Goal: Information Seeking & Learning: Learn about a topic

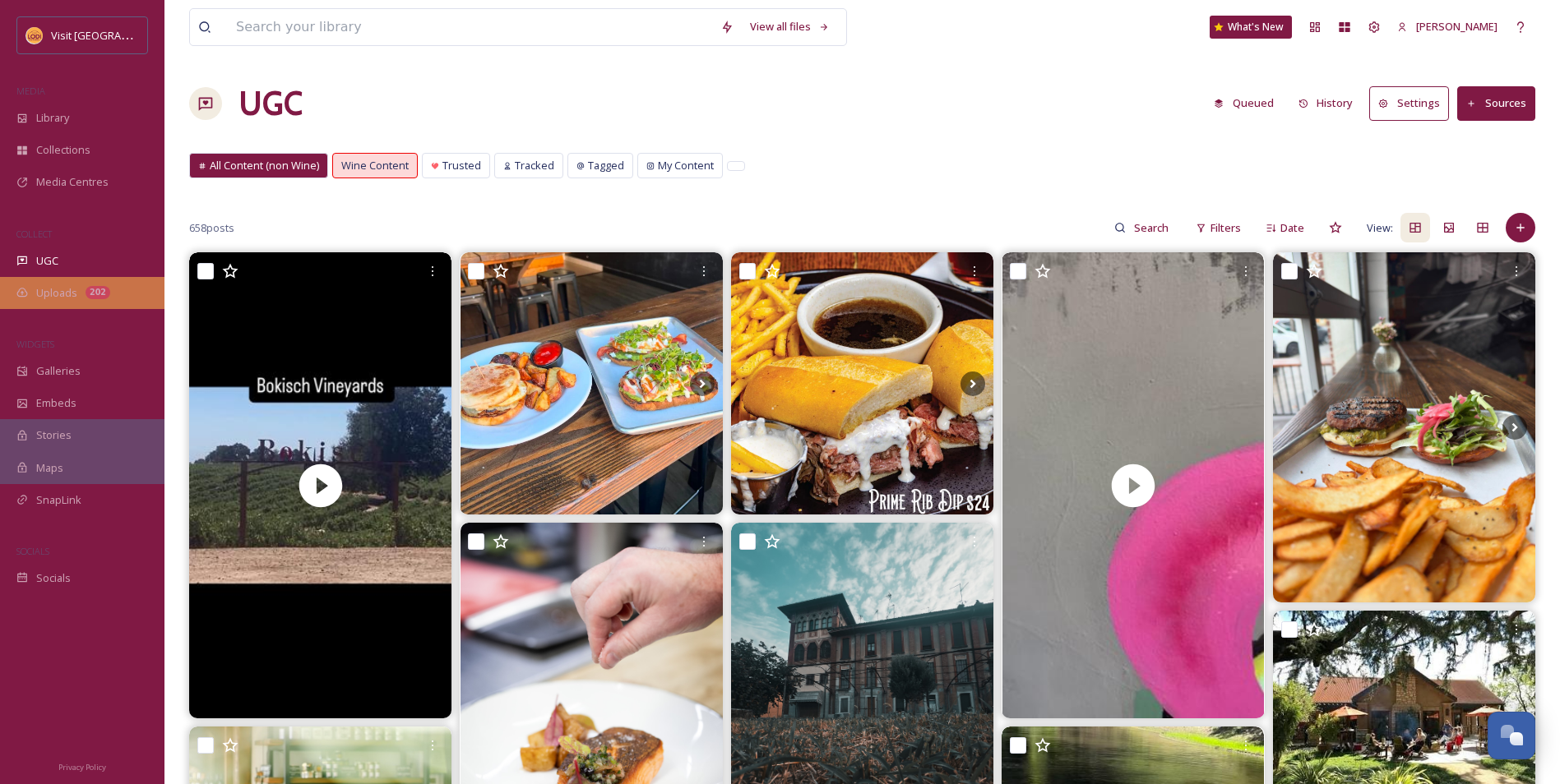
click at [77, 298] on div "Uploads 202" at bounding box center [82, 292] width 165 height 32
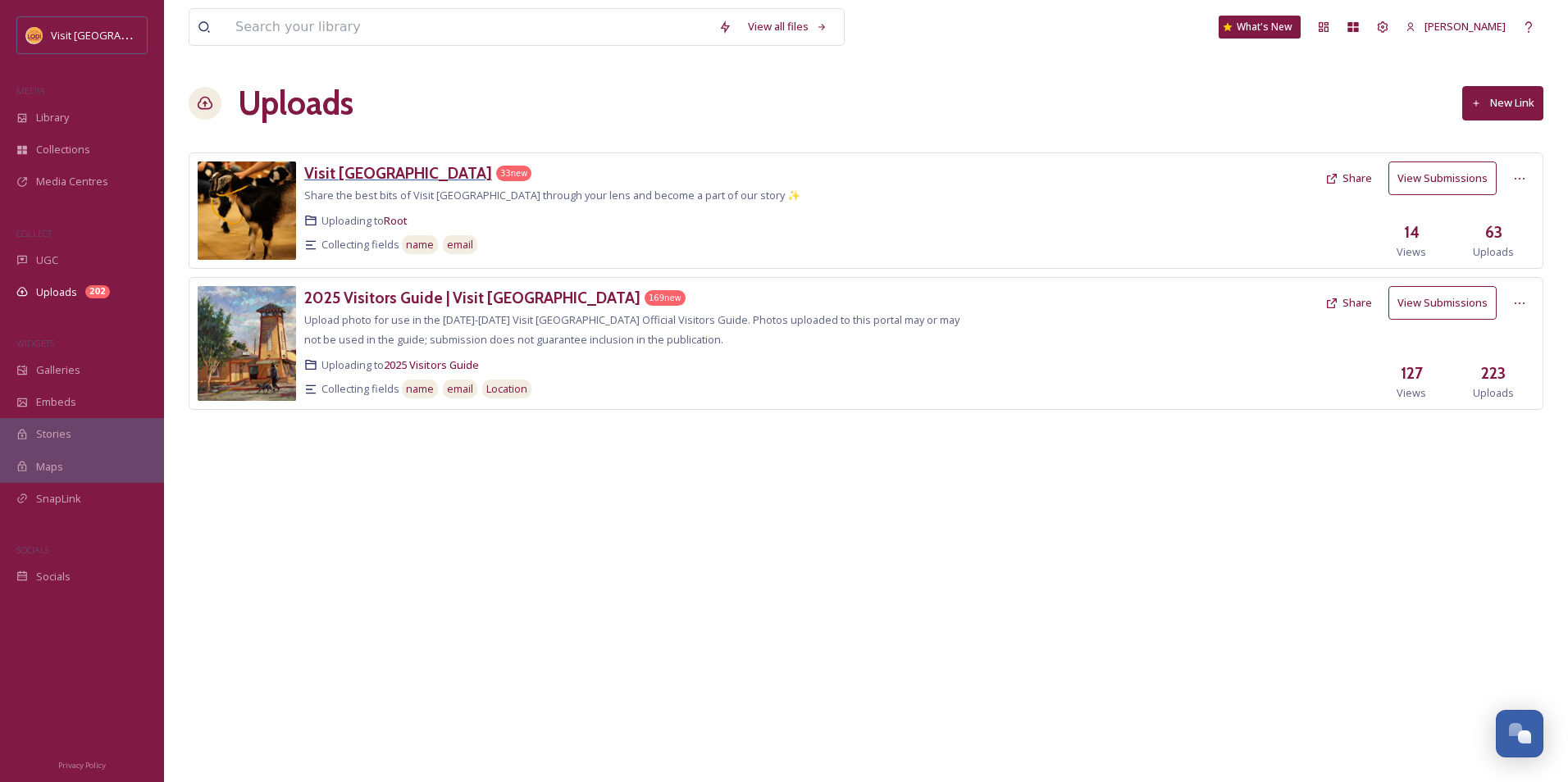
click at [336, 176] on h3 "Visit [GEOGRAPHIC_DATA]" at bounding box center [398, 173] width 188 height 20
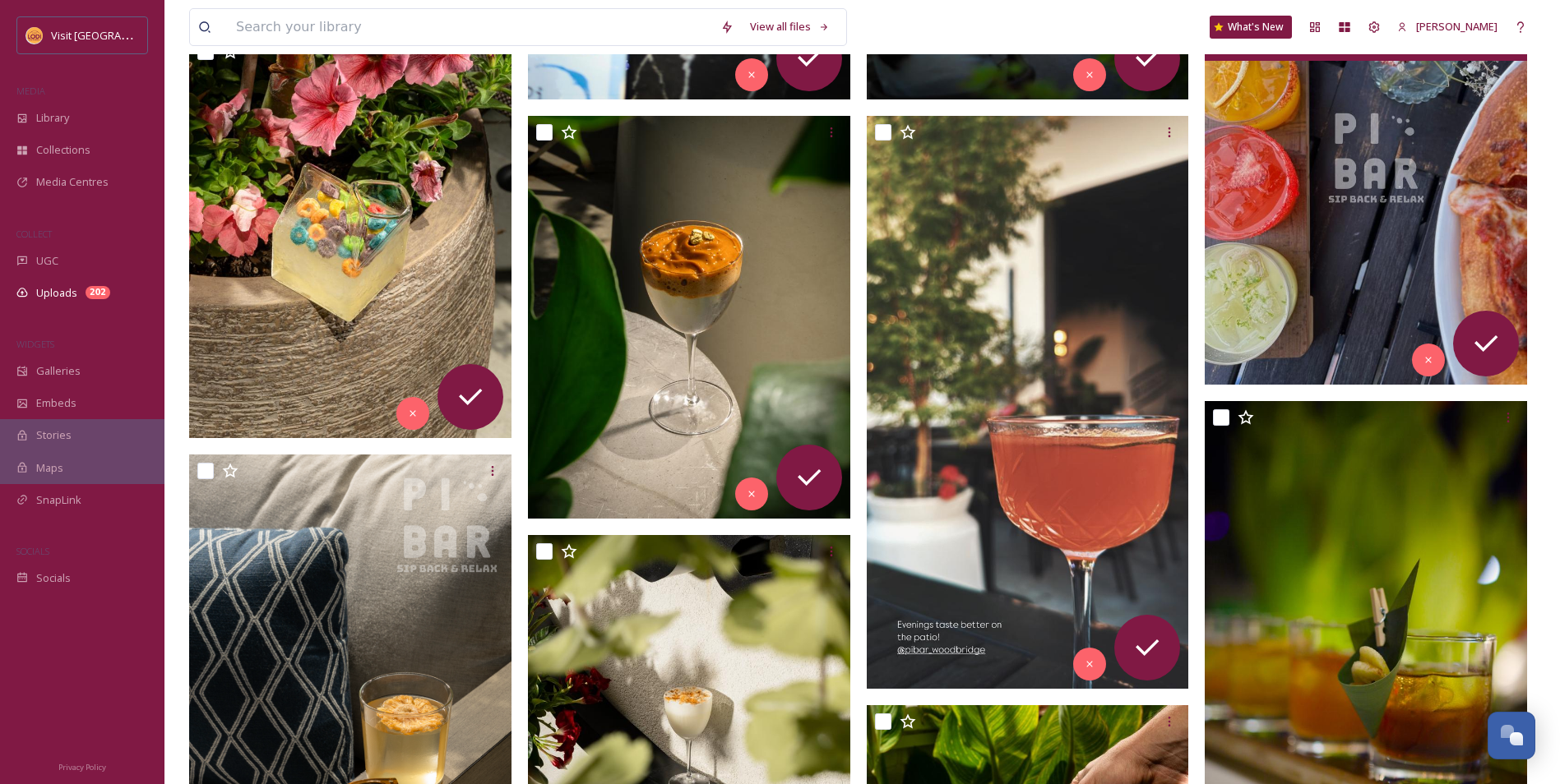
scroll to position [1233, 0]
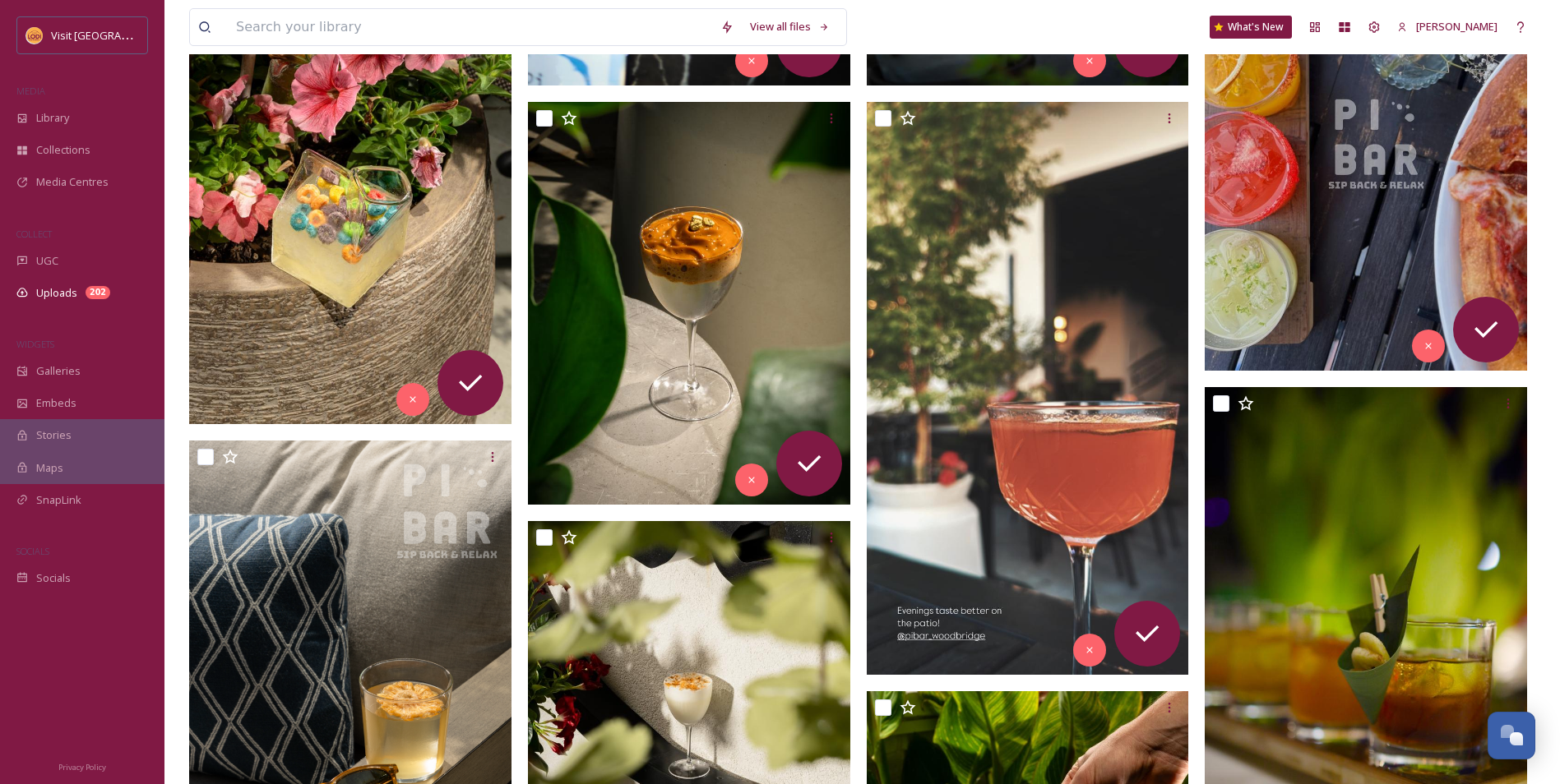
click at [1390, 226] on img at bounding box center [1366, 169] width 322 height 403
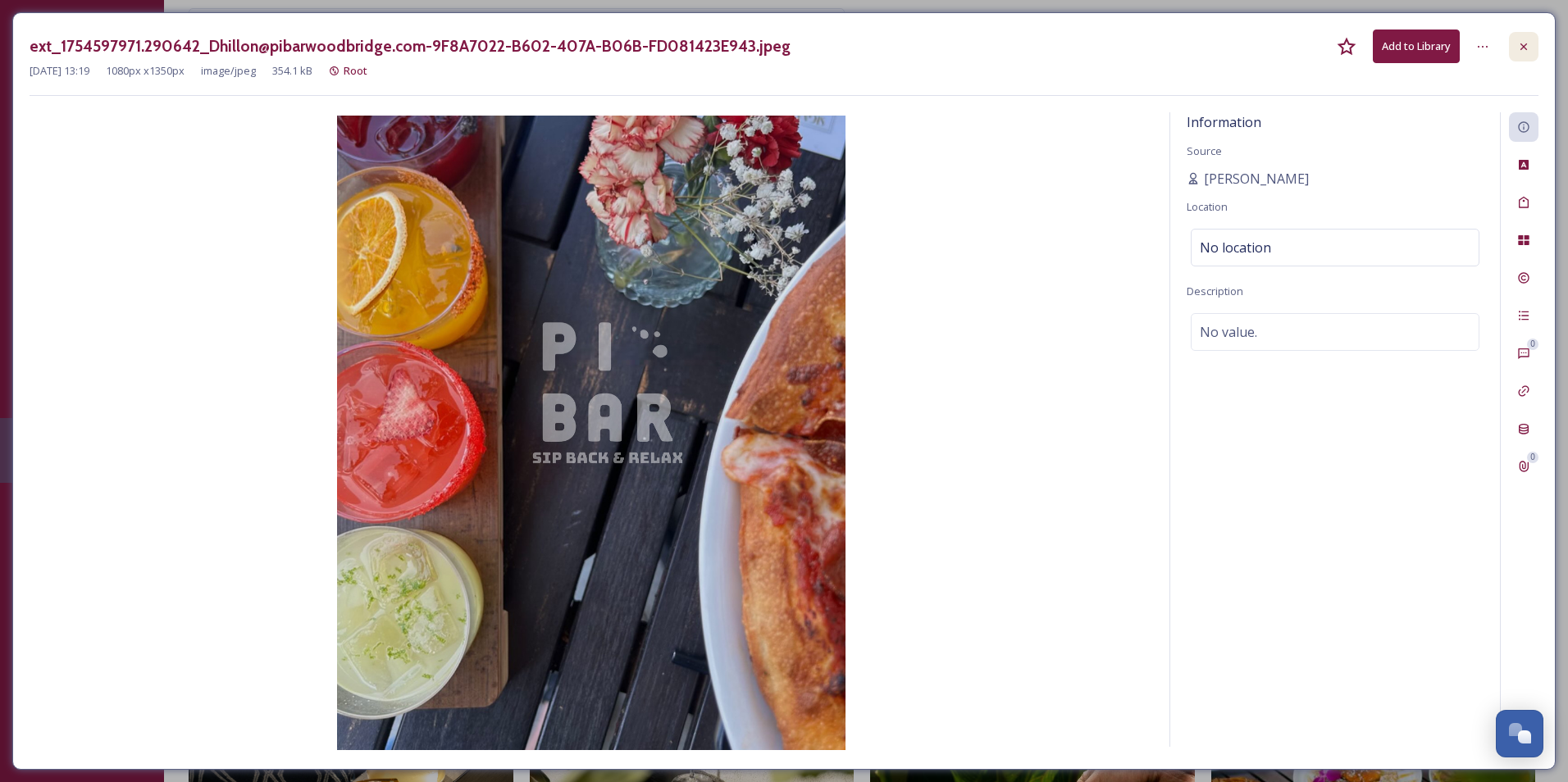
click at [1533, 37] on div at bounding box center [1524, 47] width 30 height 30
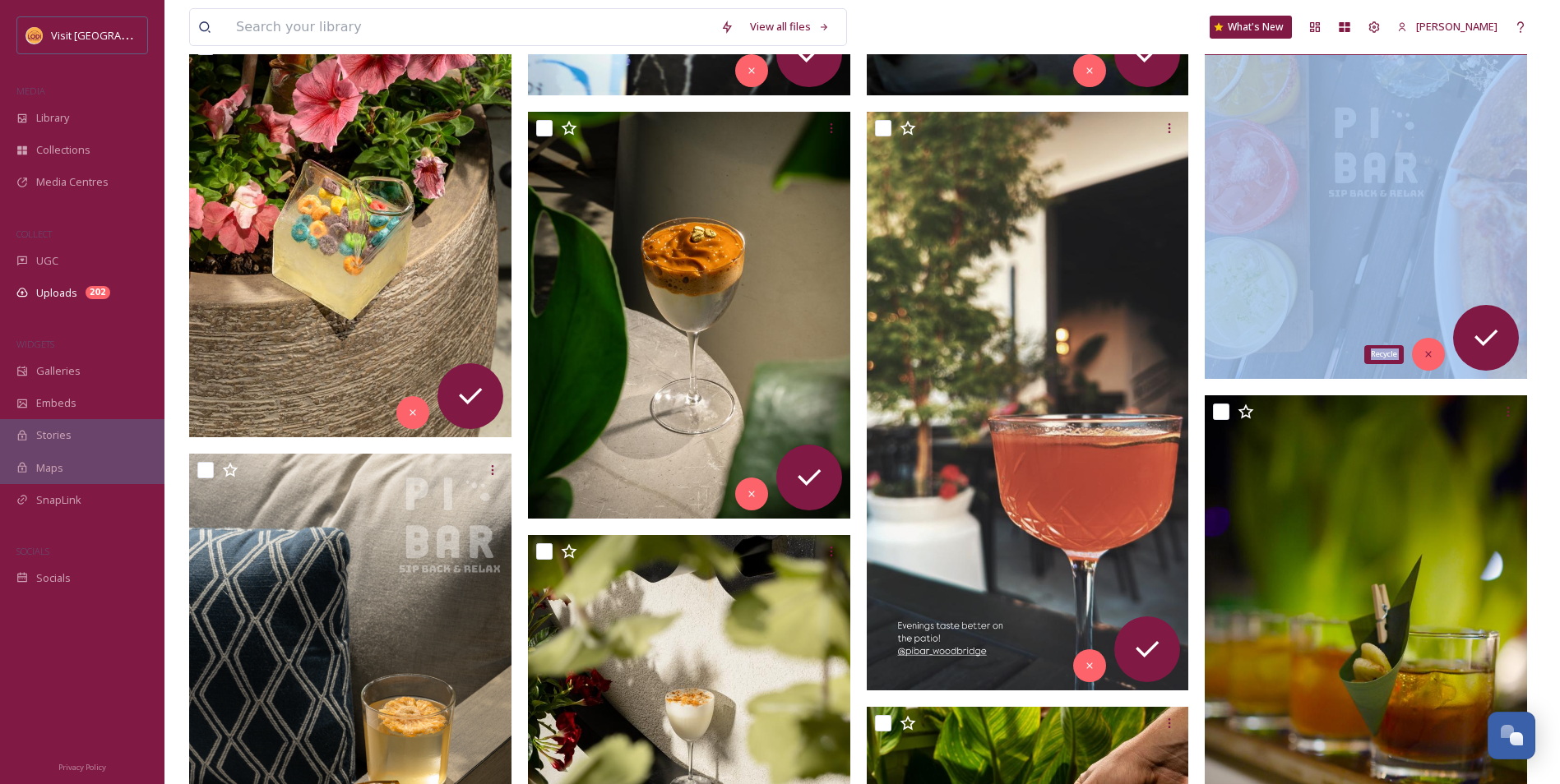
click at [1427, 352] on icon at bounding box center [1428, 353] width 11 height 11
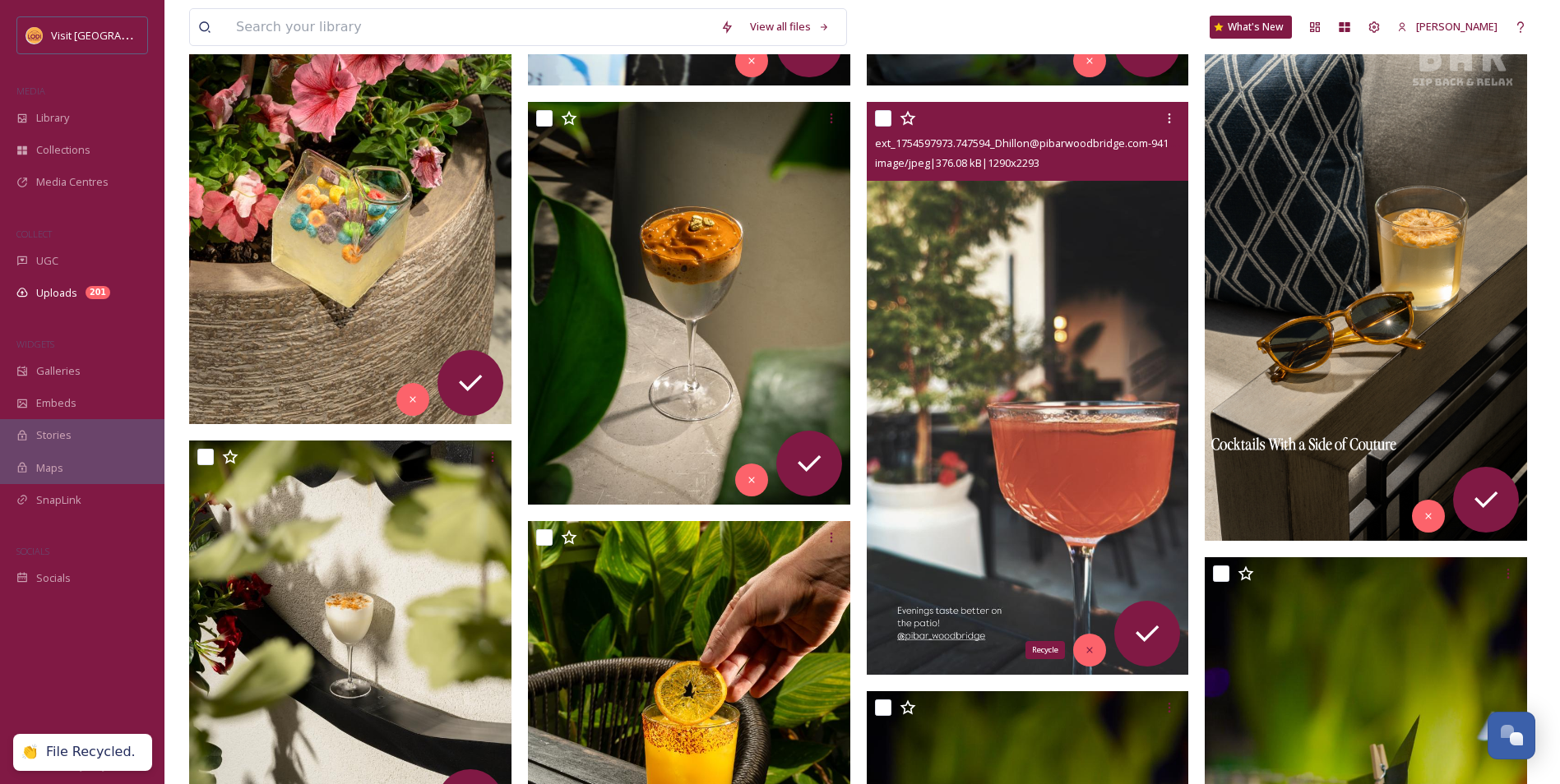
click at [1094, 654] on icon at bounding box center [1089, 649] width 11 height 11
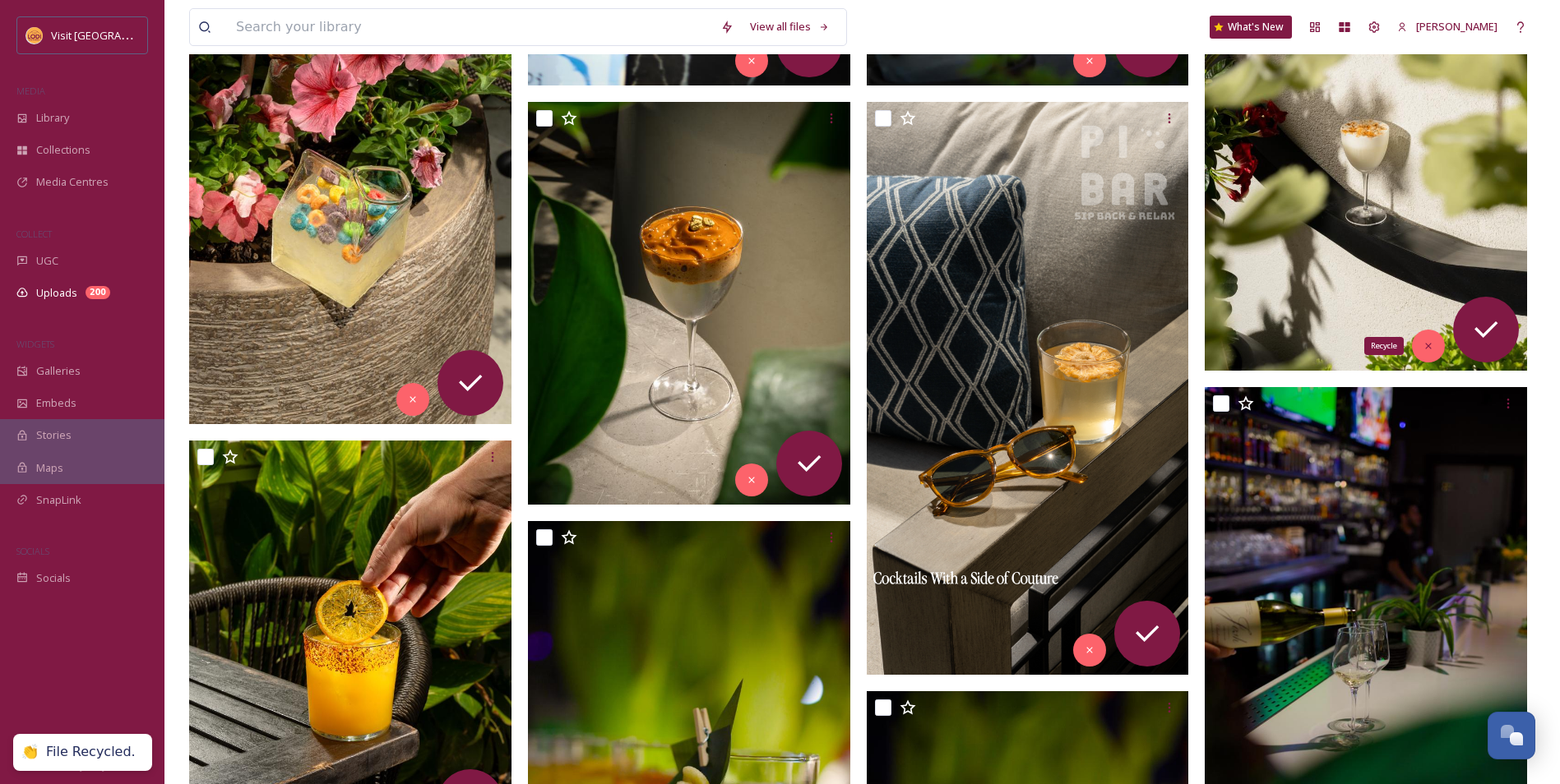
click at [1429, 353] on div "Recycle" at bounding box center [1429, 346] width 33 height 33
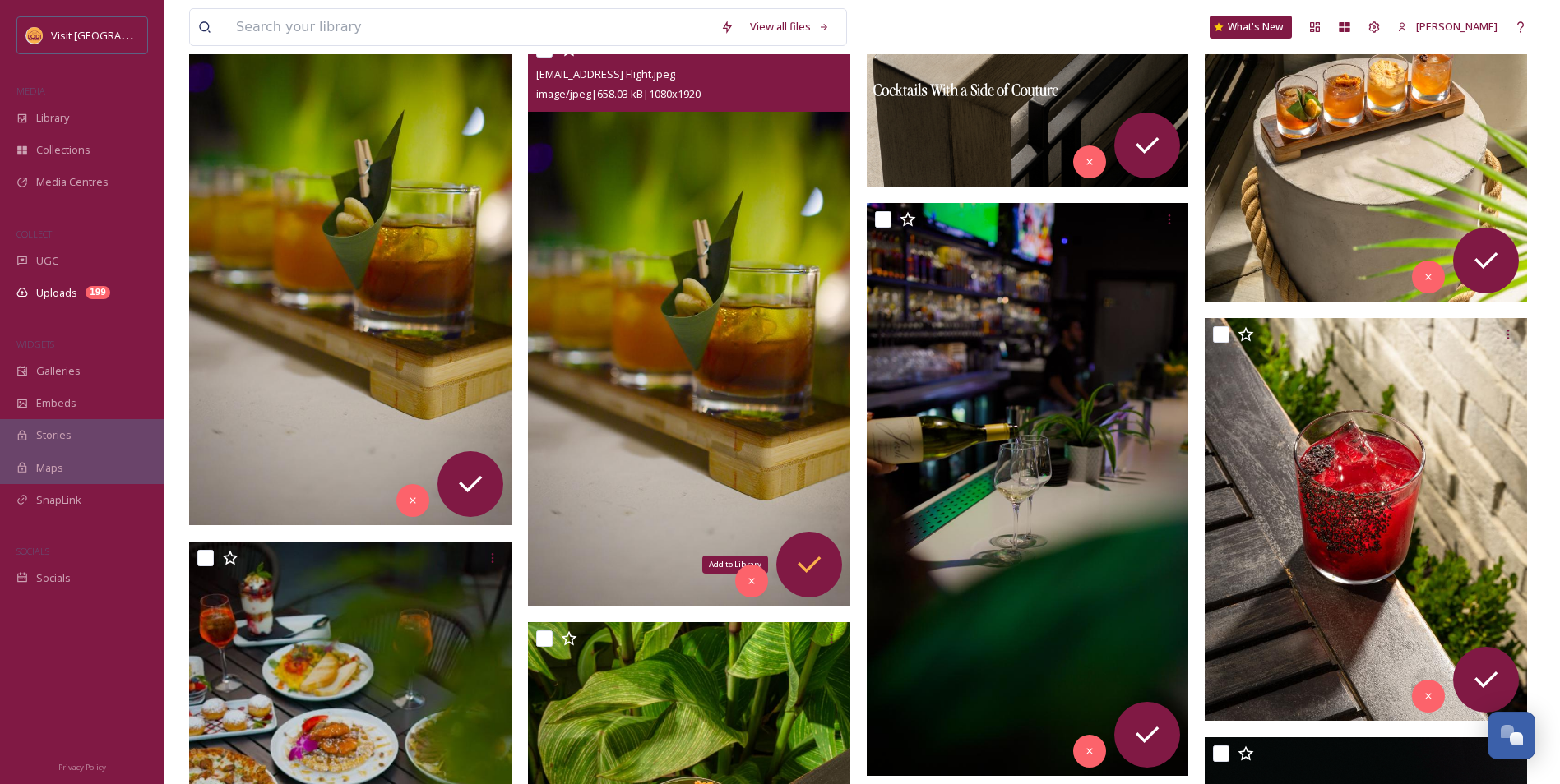
scroll to position [1725, 0]
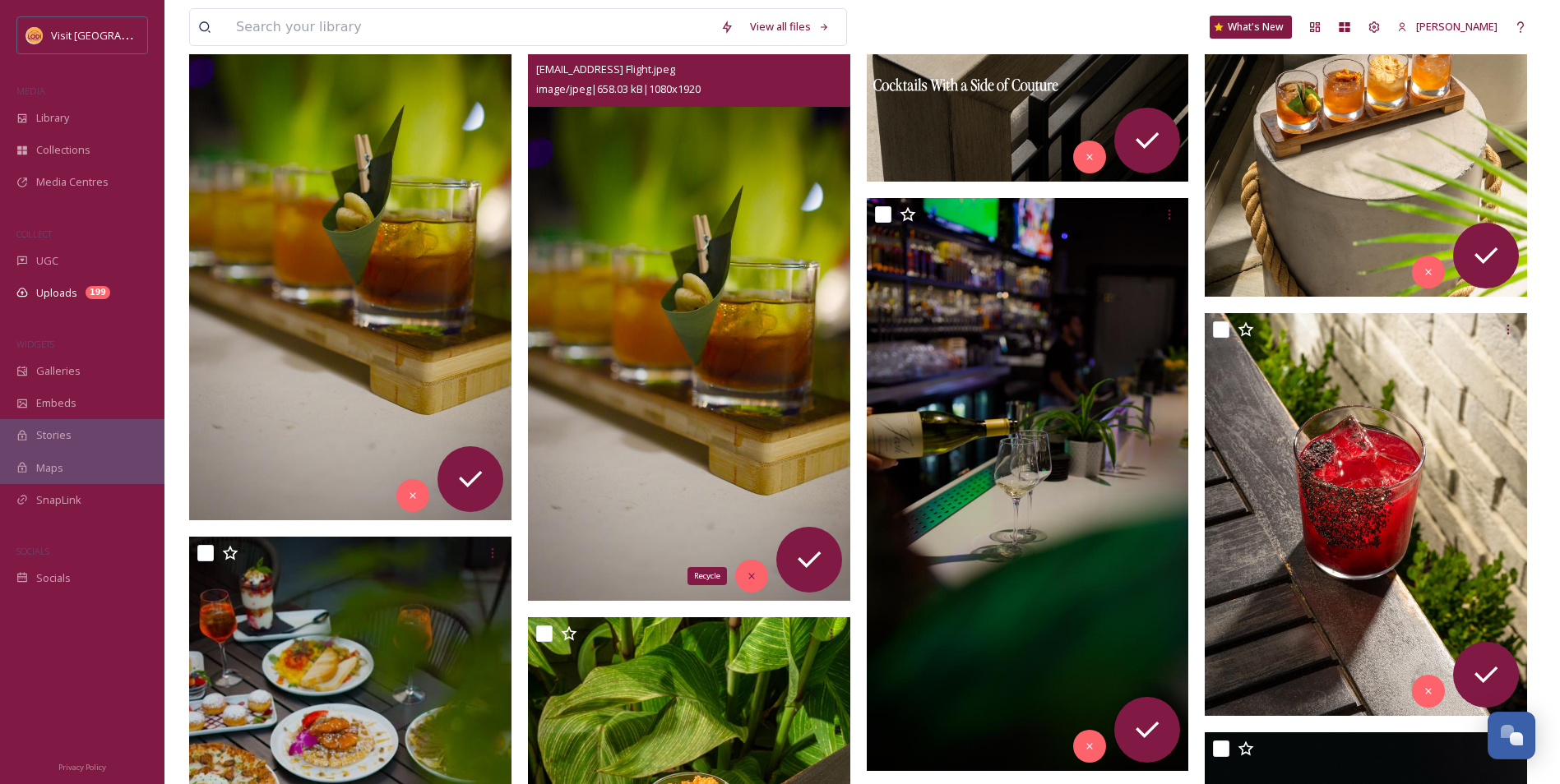
click at [746, 576] on icon at bounding box center [751, 575] width 11 height 11
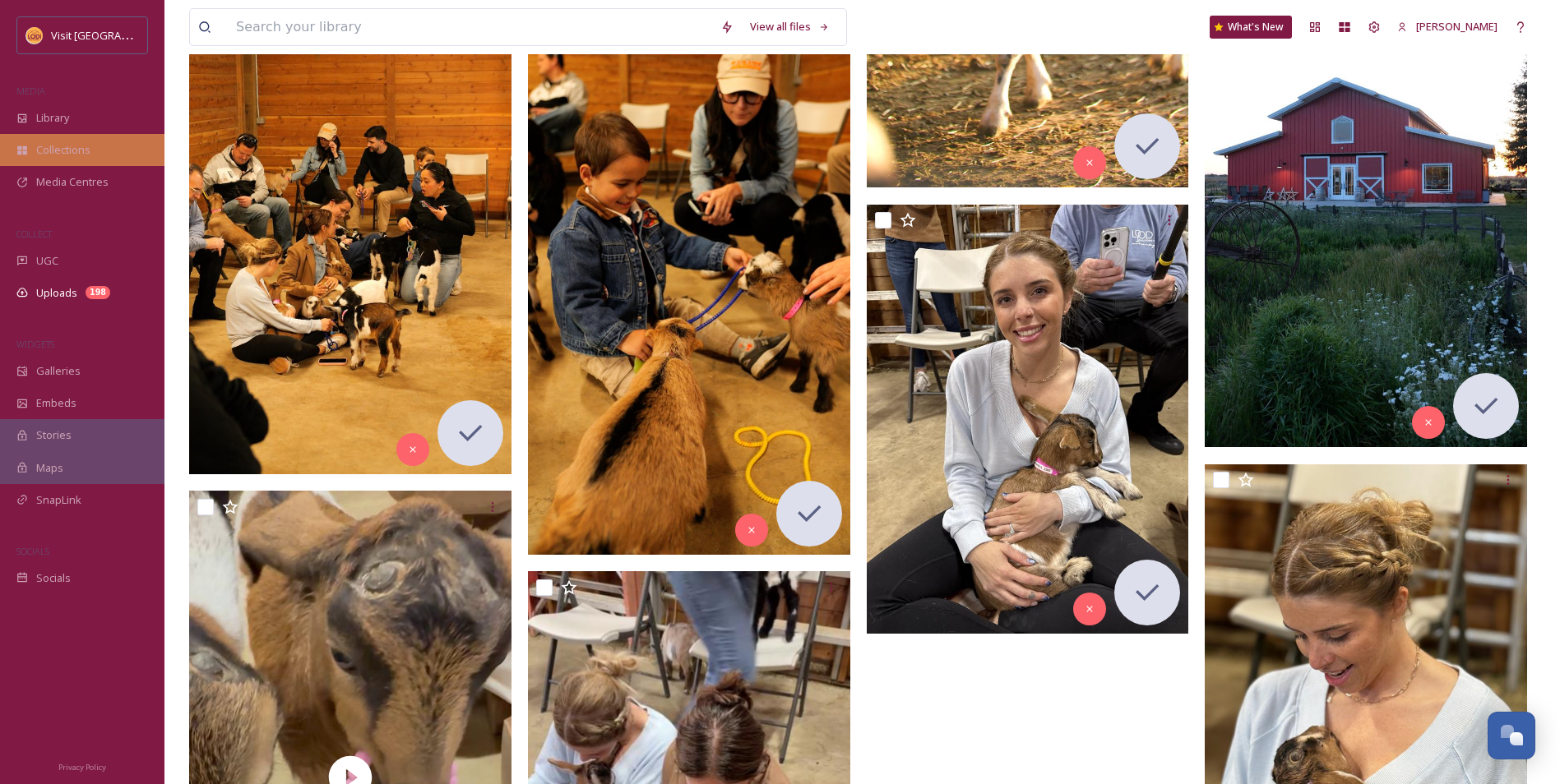
scroll to position [5917, 0]
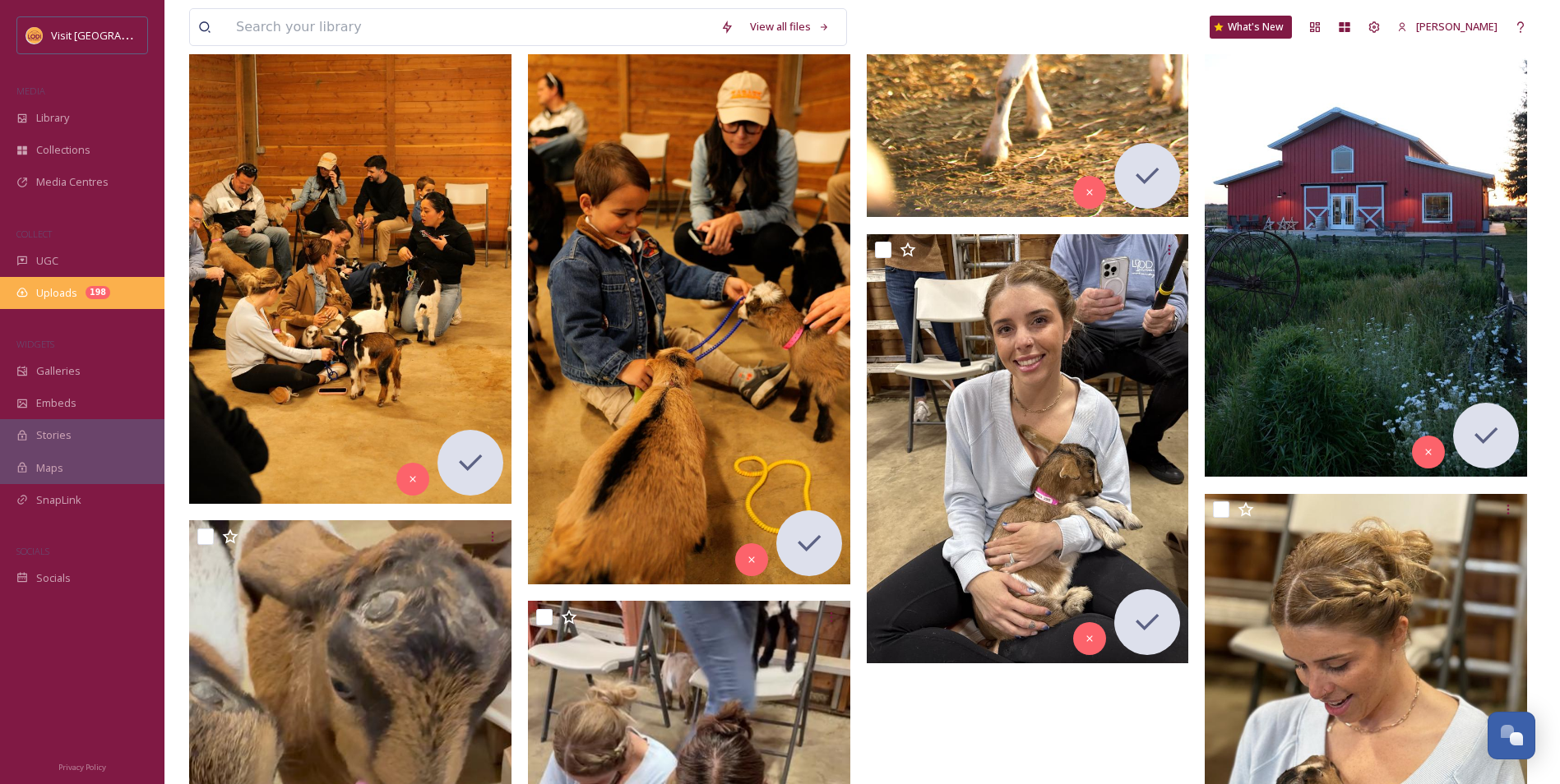
click at [68, 285] on span "Uploads" at bounding box center [57, 293] width 41 height 16
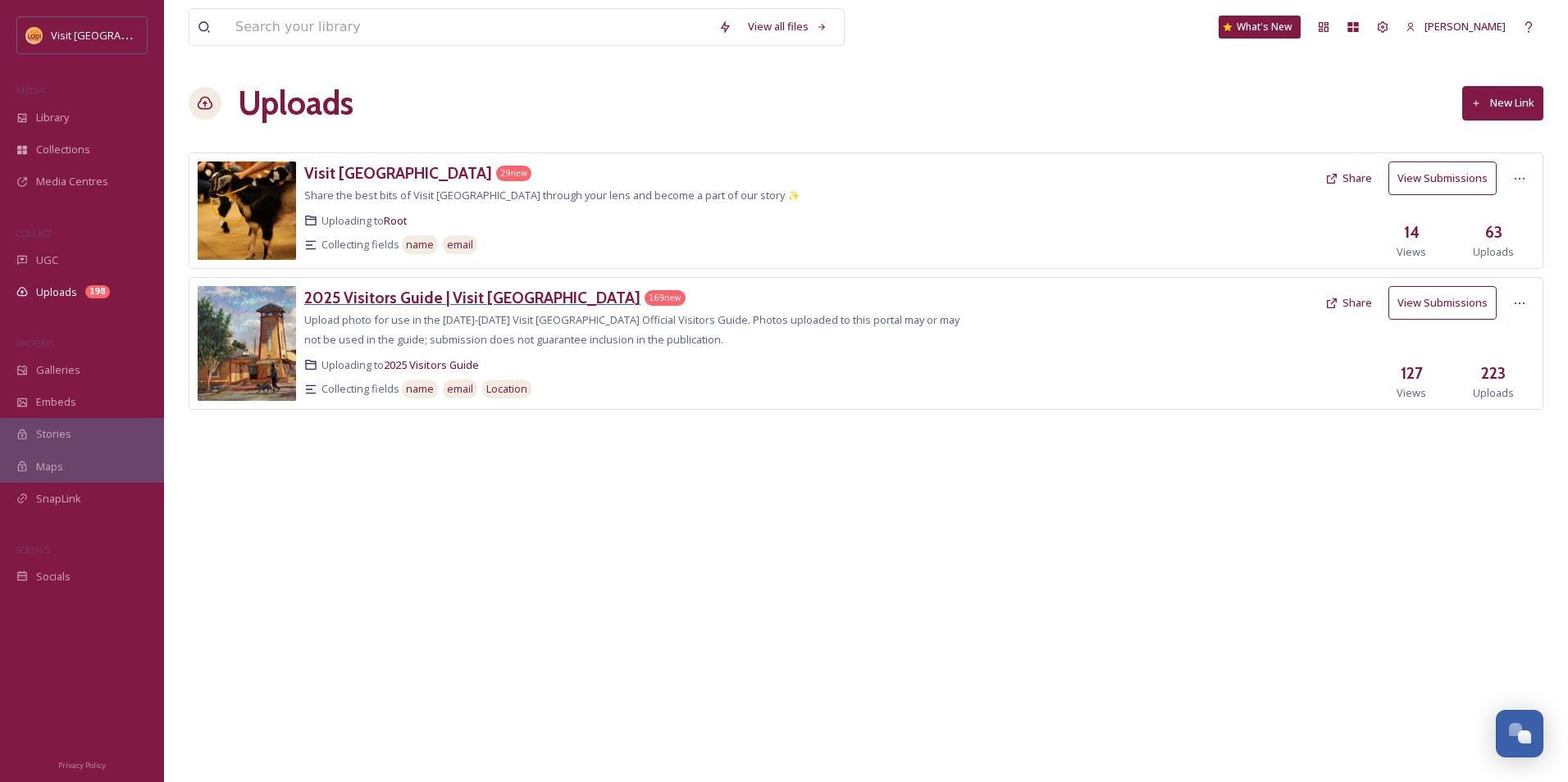
click at [389, 286] on div "2025 Visitors Guide | Visit [GEOGRAPHIC_DATA]" at bounding box center [471, 298] width 336 height 23
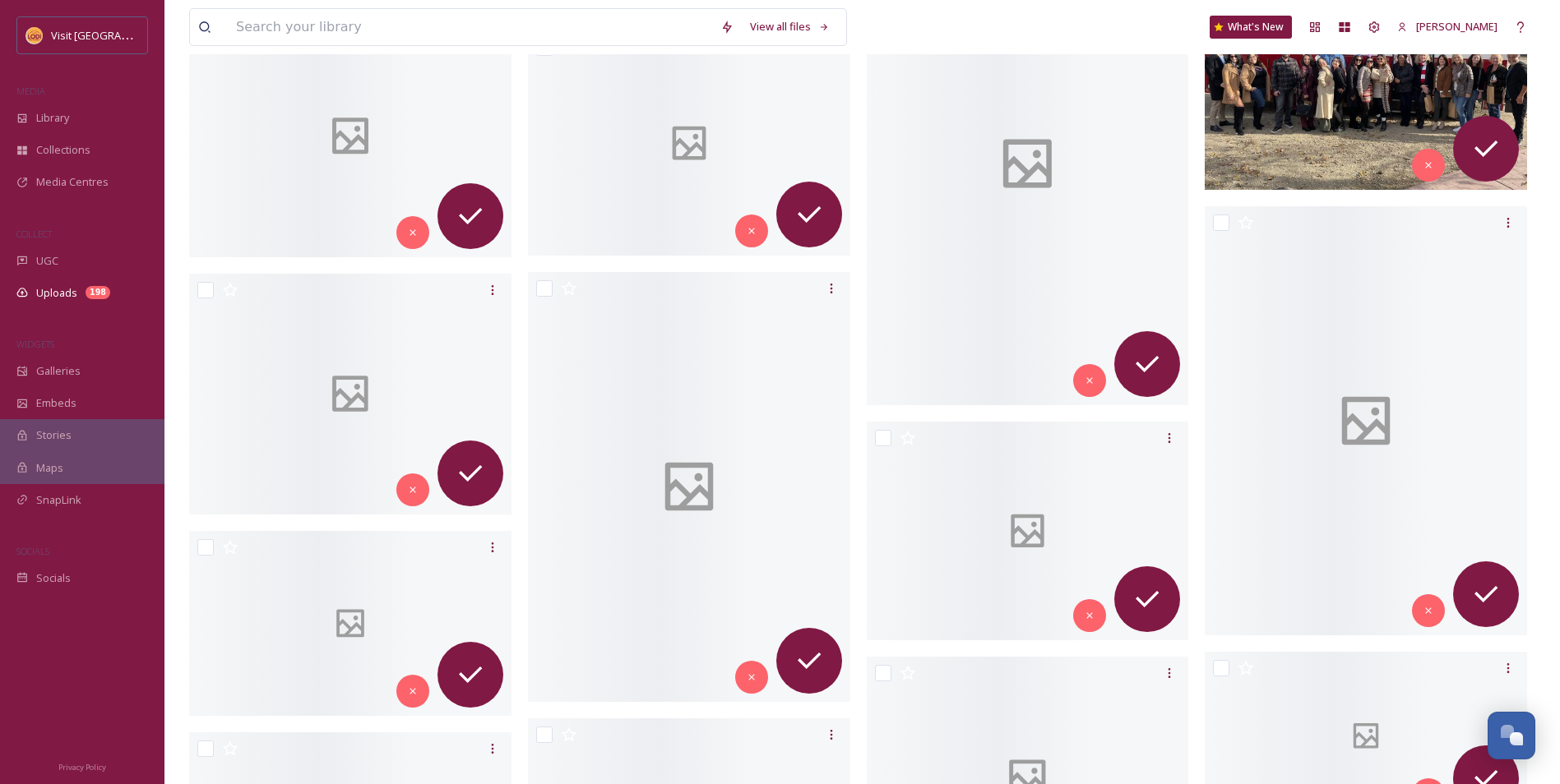
scroll to position [2548, 0]
